Goal: Find specific page/section: Find specific page/section

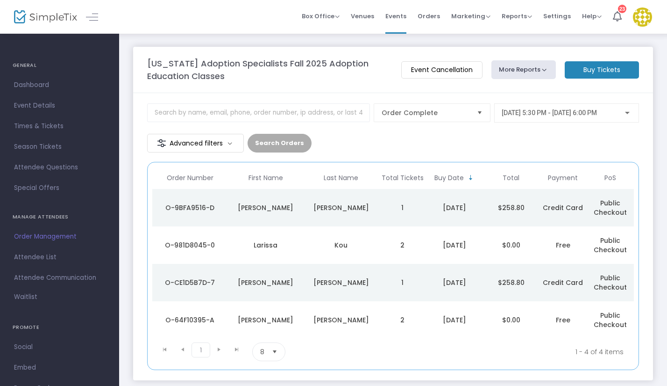
click at [274, 344] on span "Select" at bounding box center [274, 351] width 15 height 15
click at [42, 236] on span "Order Management" at bounding box center [59, 236] width 91 height 12
